Goal: Check status: Check status

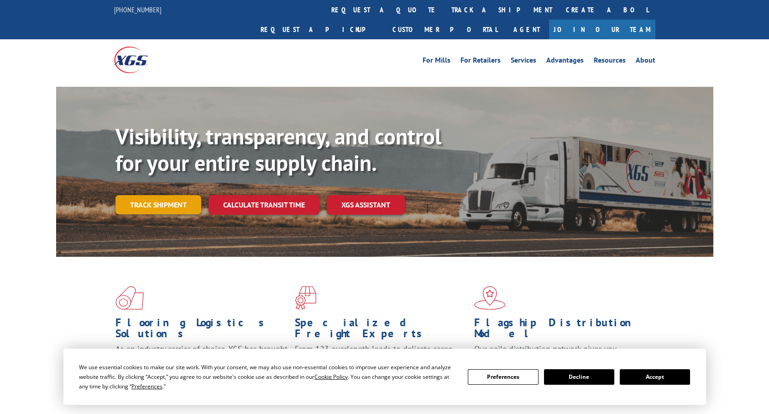
click at [148, 195] on link "Track shipment" at bounding box center [158, 204] width 86 height 19
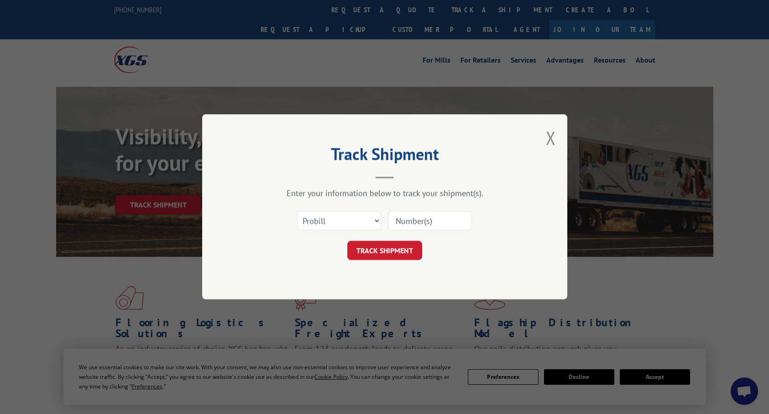
click at [434, 223] on input at bounding box center [430, 220] width 84 height 19
click at [424, 221] on input at bounding box center [430, 220] width 84 height 19
paste input "261562250828"
type input "261562250828"
click at [378, 251] on button "TRACK SHIPMENT" at bounding box center [384, 250] width 75 height 19
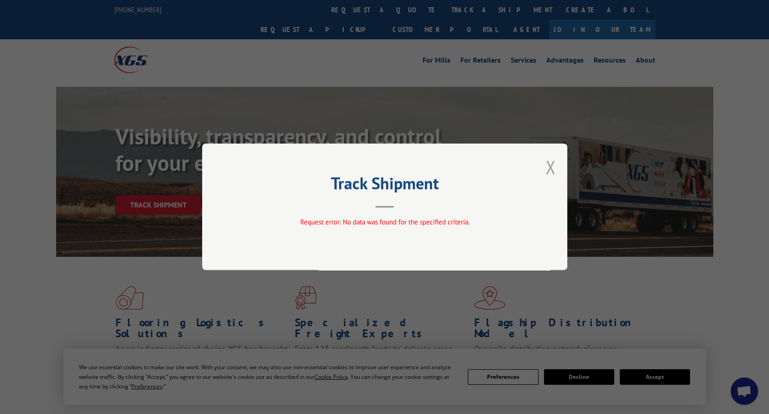
click at [547, 168] on button "Close modal" at bounding box center [551, 167] width 10 height 24
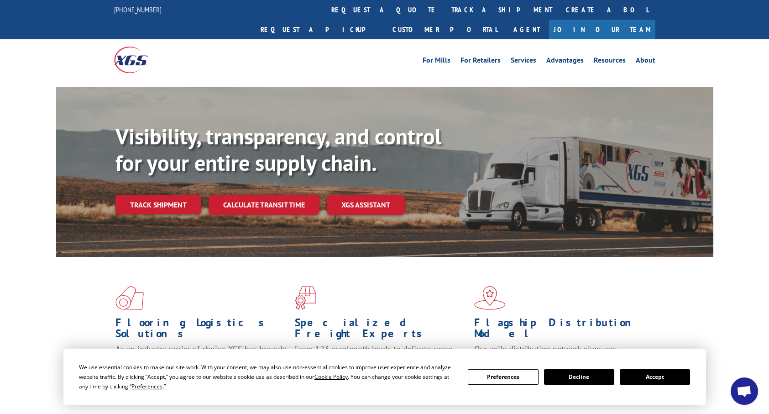
click at [650, 379] on button "Accept" at bounding box center [655, 377] width 70 height 16
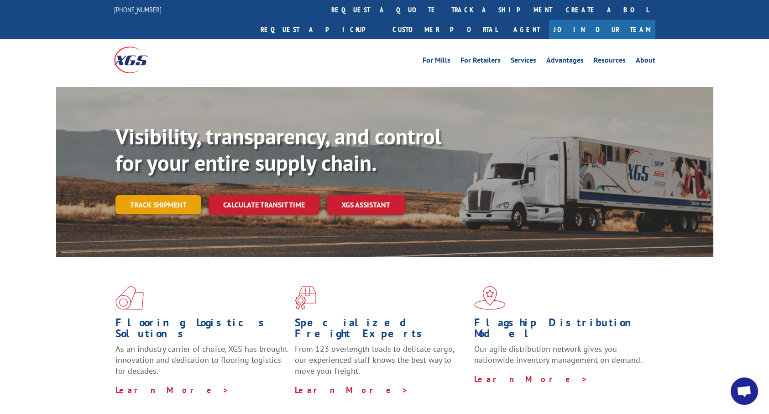
click at [160, 195] on link "Track shipment" at bounding box center [158, 204] width 86 height 19
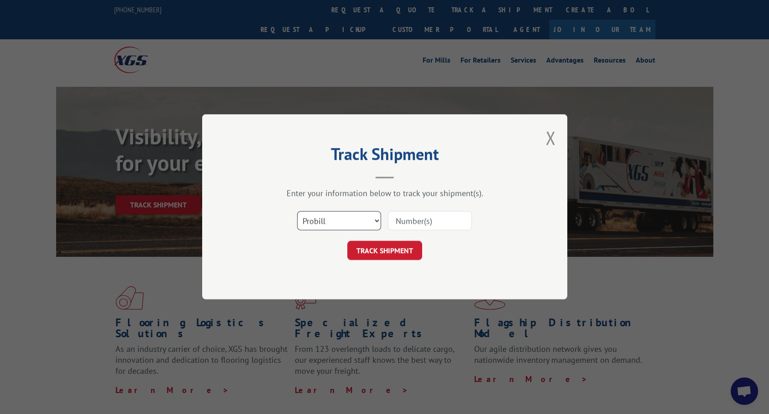
click at [367, 222] on select "Select category... Probill BOL PO" at bounding box center [339, 220] width 84 height 19
click at [297, 211] on select "Select category... Probill BOL PO" at bounding box center [339, 220] width 84 height 19
click at [398, 221] on input at bounding box center [430, 220] width 84 height 19
paste input "444478"
type input "444478"
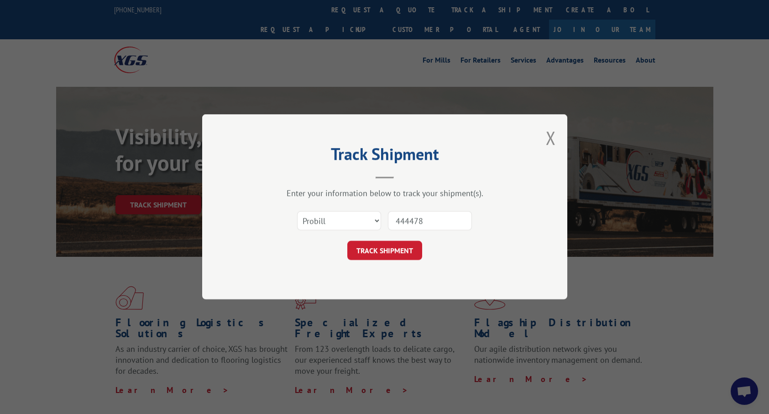
click at [347, 241] on button "TRACK SHIPMENT" at bounding box center [384, 250] width 75 height 19
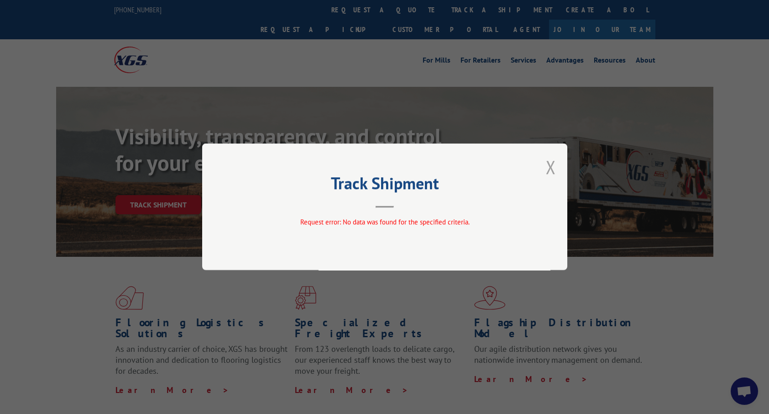
click at [551, 170] on button "Close modal" at bounding box center [551, 167] width 10 height 24
